Goal: Find specific page/section: Find specific page/section

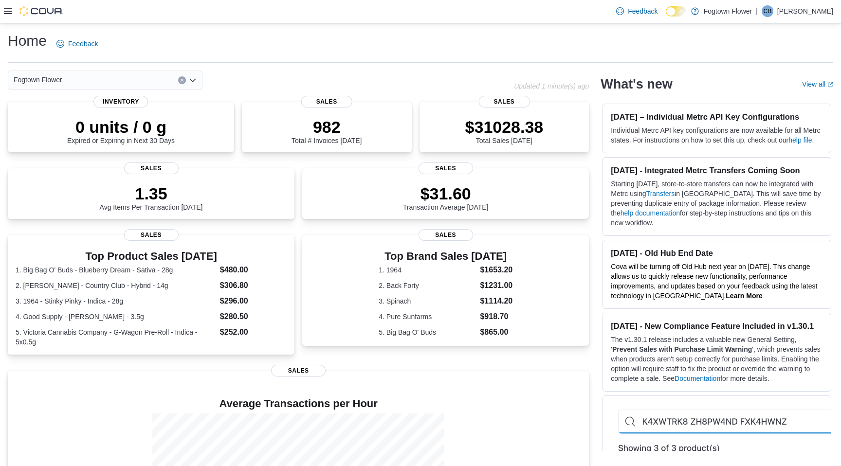
click at [180, 84] on div "Fogtown Flower" at bounding box center [105, 80] width 195 height 19
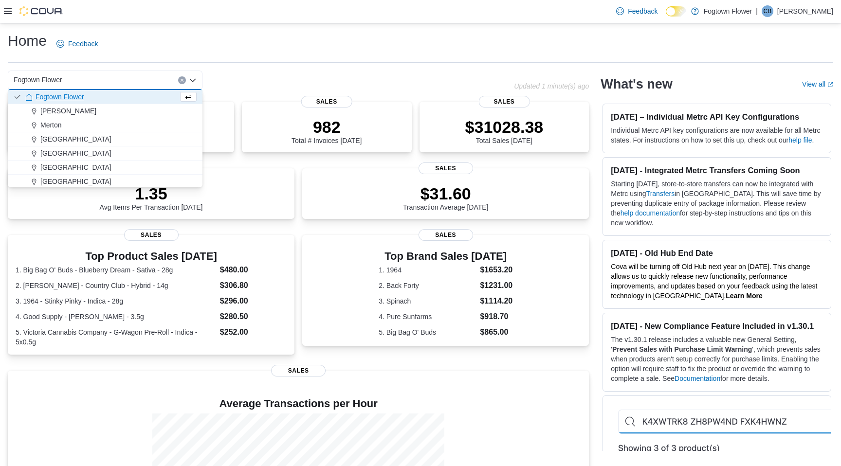
click at [181, 82] on button "Clear input" at bounding box center [182, 80] width 8 height 8
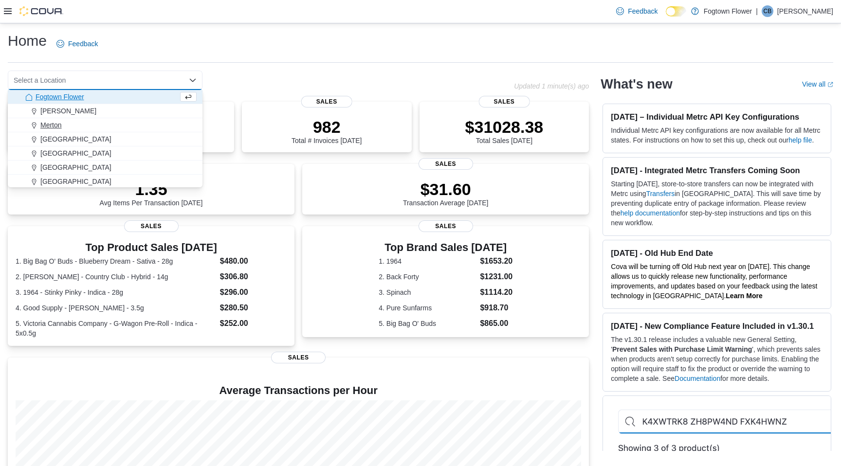
click at [56, 125] on span "Merton" at bounding box center [50, 125] width 21 height 10
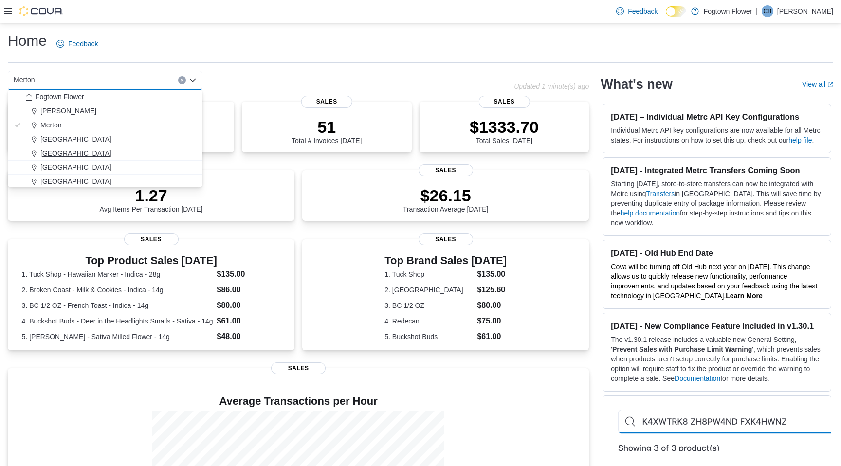
click at [71, 154] on span "[GEOGRAPHIC_DATA]" at bounding box center [75, 153] width 71 height 10
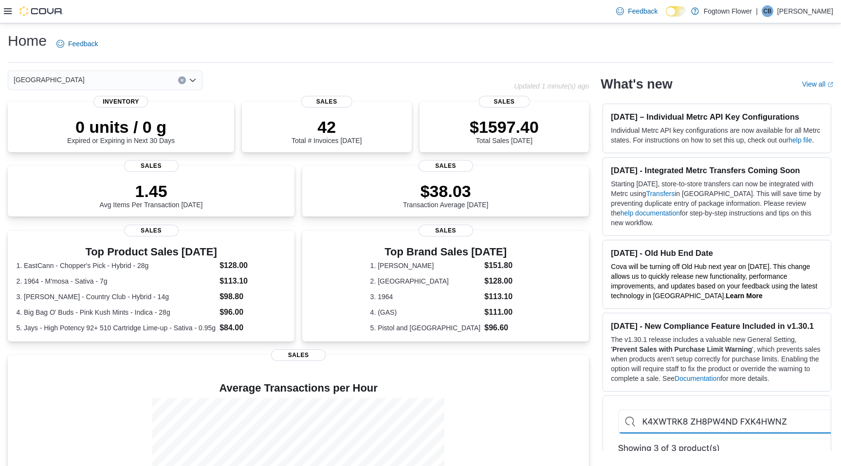
click at [182, 79] on icon "Clear input" at bounding box center [182, 80] width 2 height 2
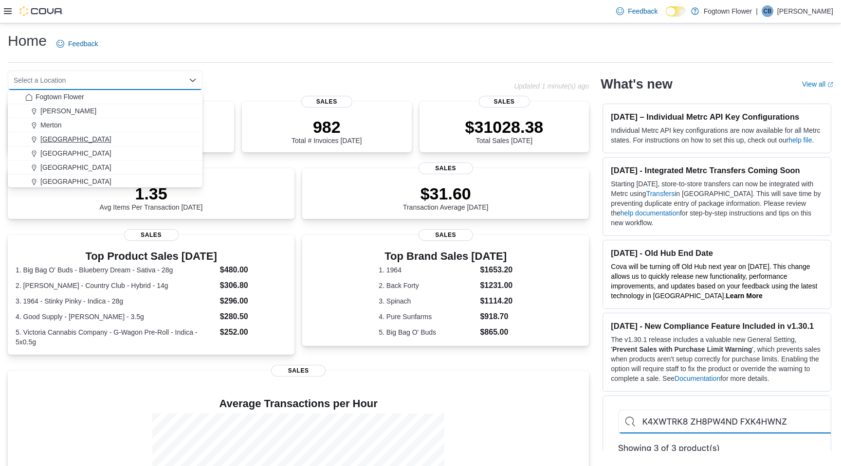
click at [54, 140] on span "[GEOGRAPHIC_DATA]" at bounding box center [75, 139] width 71 height 10
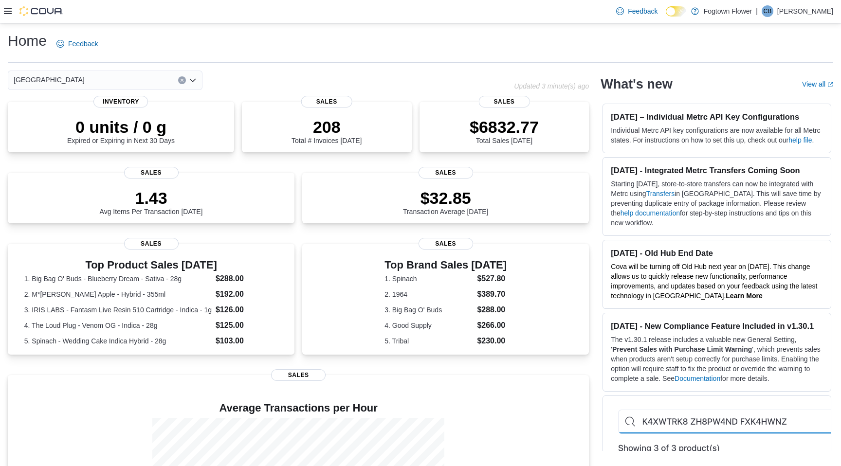
click at [182, 81] on icon "Clear input" at bounding box center [182, 80] width 2 height 2
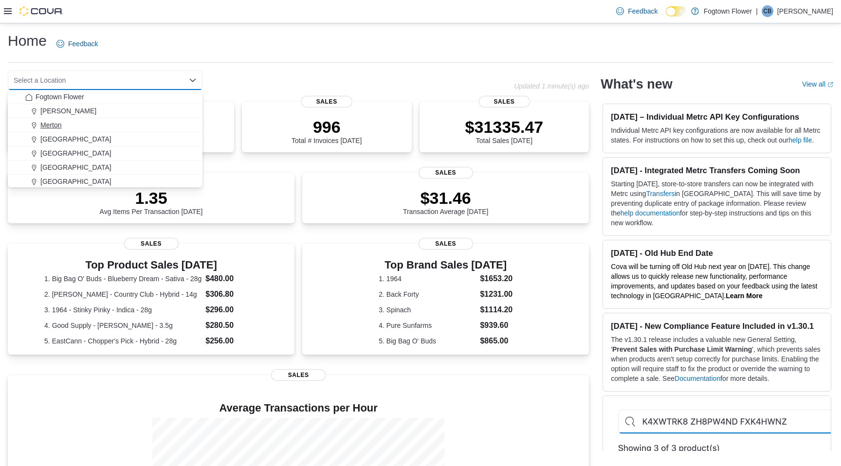
click at [58, 124] on span "Merton" at bounding box center [50, 125] width 21 height 10
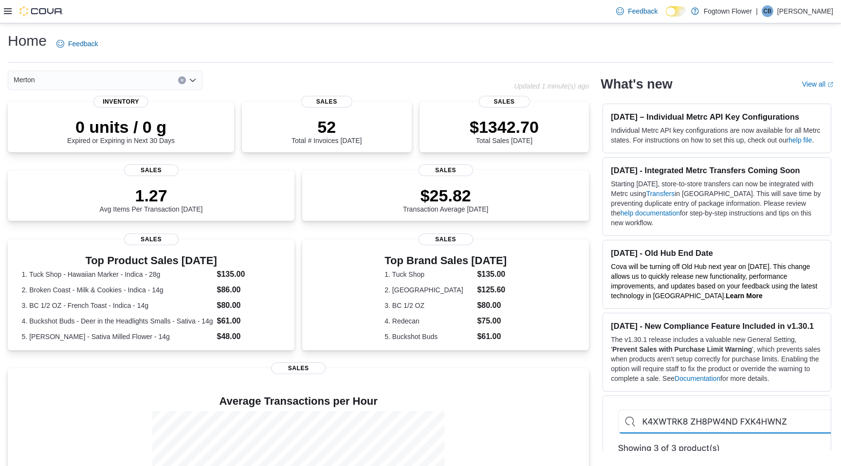
click at [183, 77] on button "Clear input" at bounding box center [182, 80] width 8 height 8
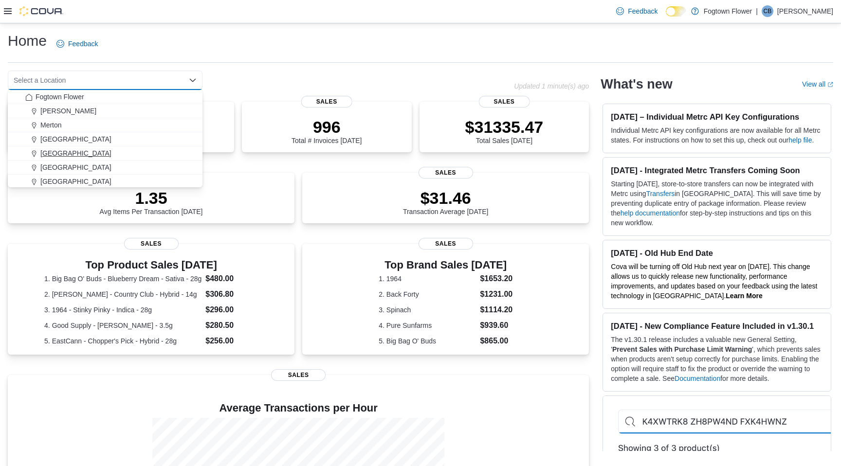
click at [56, 154] on span "[GEOGRAPHIC_DATA]" at bounding box center [75, 153] width 71 height 10
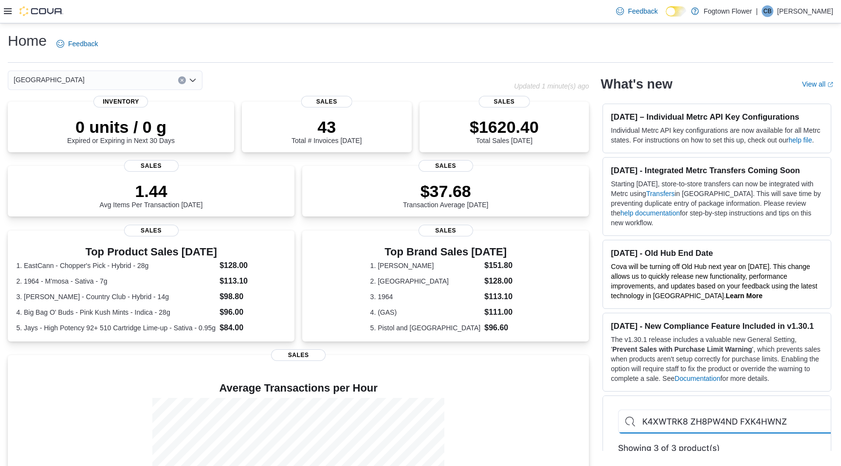
click at [182, 78] on icon "Clear input" at bounding box center [182, 80] width 4 height 4
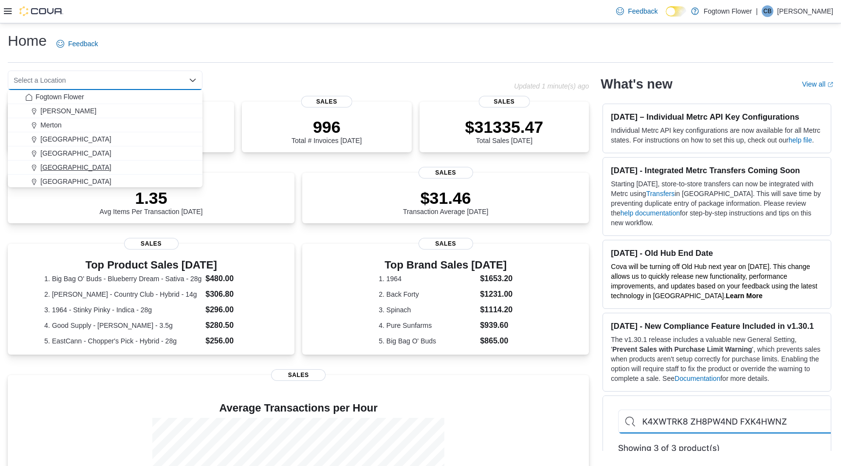
click at [59, 168] on span "[GEOGRAPHIC_DATA]" at bounding box center [75, 168] width 71 height 10
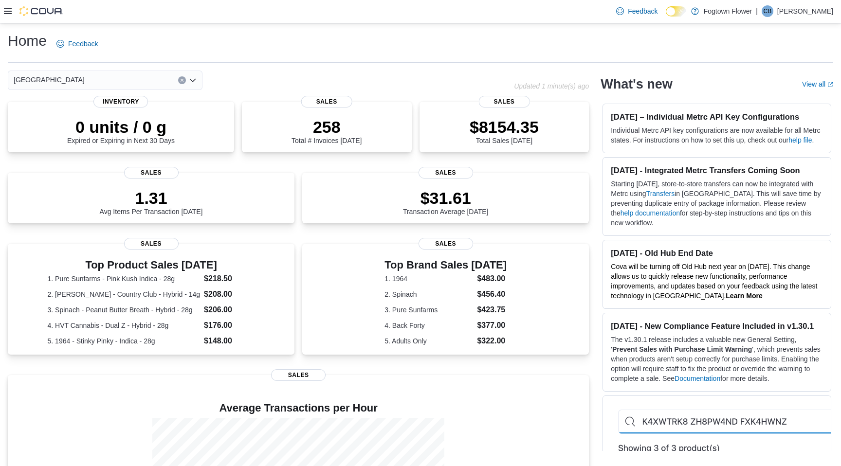
click at [182, 80] on icon "Clear input" at bounding box center [182, 80] width 2 height 2
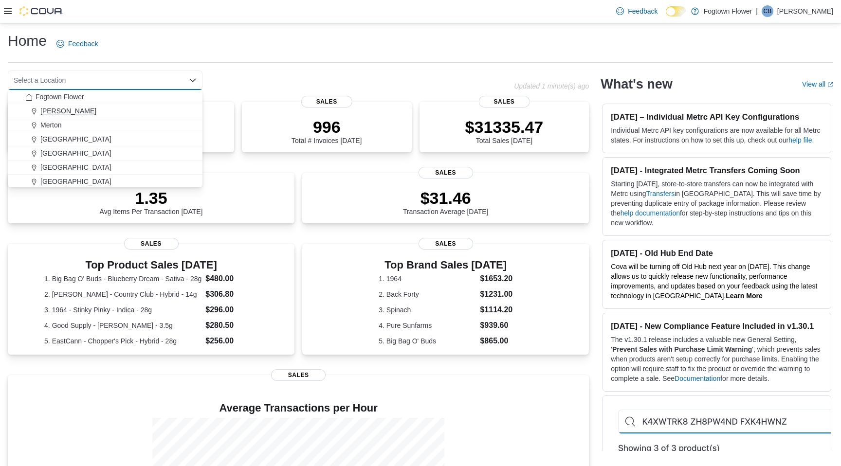
click at [51, 113] on span "[PERSON_NAME]" at bounding box center [68, 111] width 56 height 10
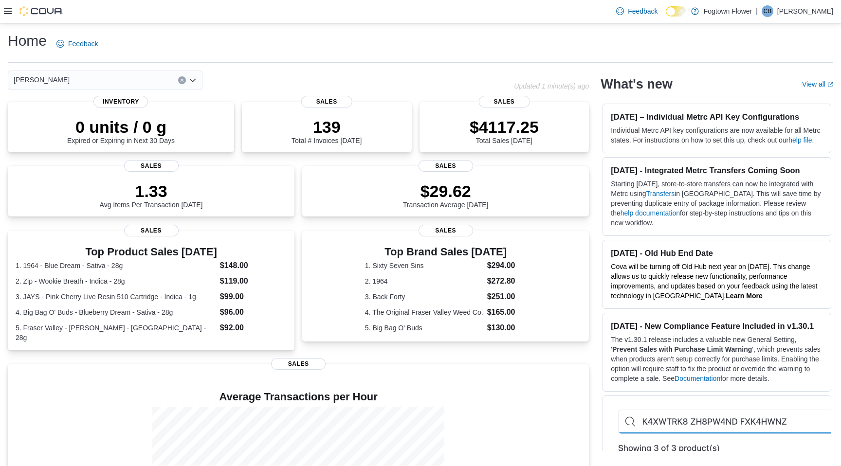
click at [184, 83] on button "Clear input" at bounding box center [182, 80] width 8 height 8
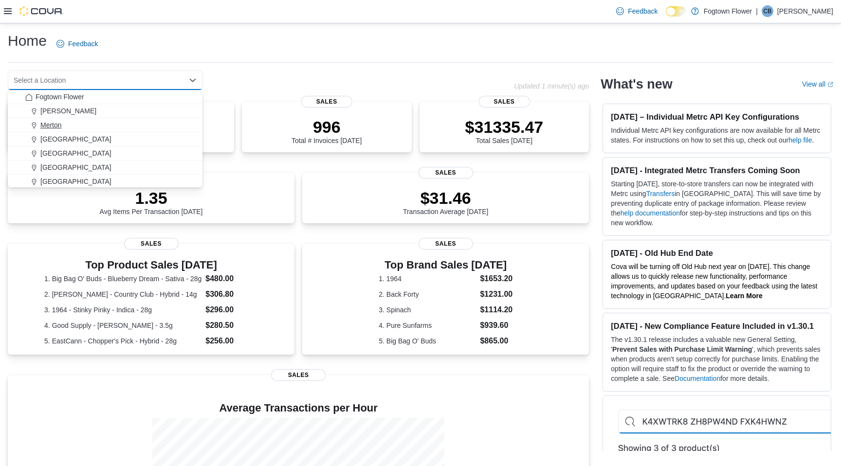
scroll to position [16, 0]
click at [47, 178] on span "Steeles" at bounding box center [51, 180] width 23 height 10
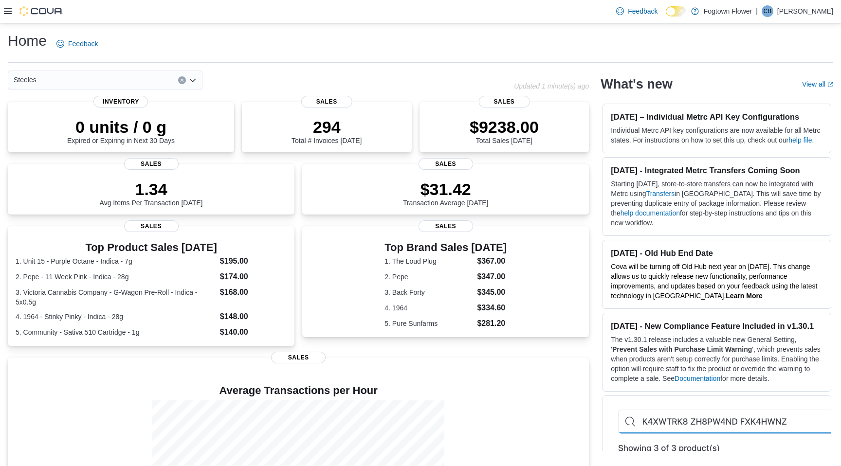
click at [182, 80] on icon "Clear input" at bounding box center [182, 80] width 2 height 2
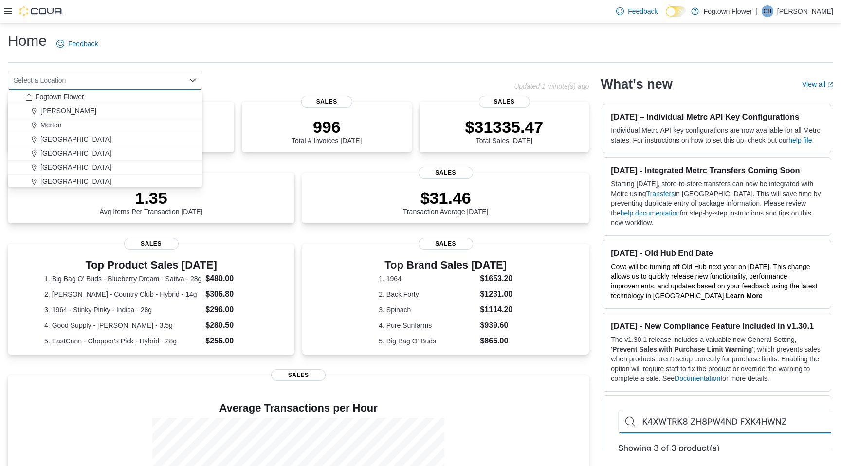
click at [84, 99] on span "Fogtown Flower" at bounding box center [60, 97] width 49 height 10
